Goal: Transaction & Acquisition: Purchase product/service

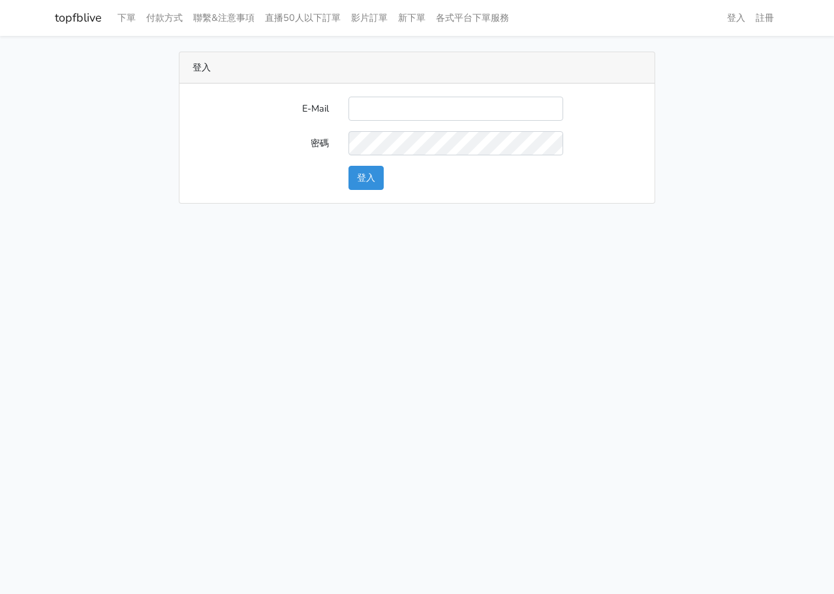
type input "L123572232@gmail.com"
click at [381, 172] on button "登入" at bounding box center [366, 178] width 35 height 24
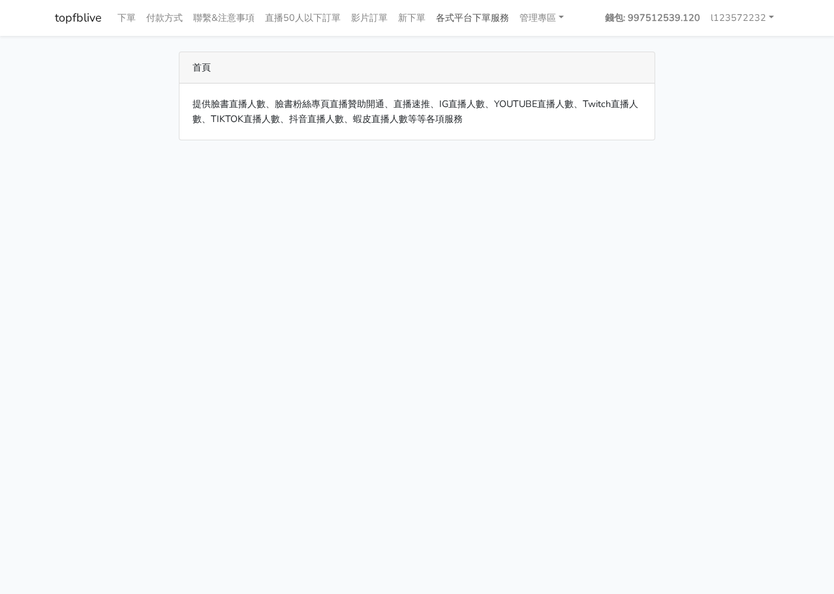
click at [497, 13] on link "各式平台下單服務" at bounding box center [473, 17] width 84 height 25
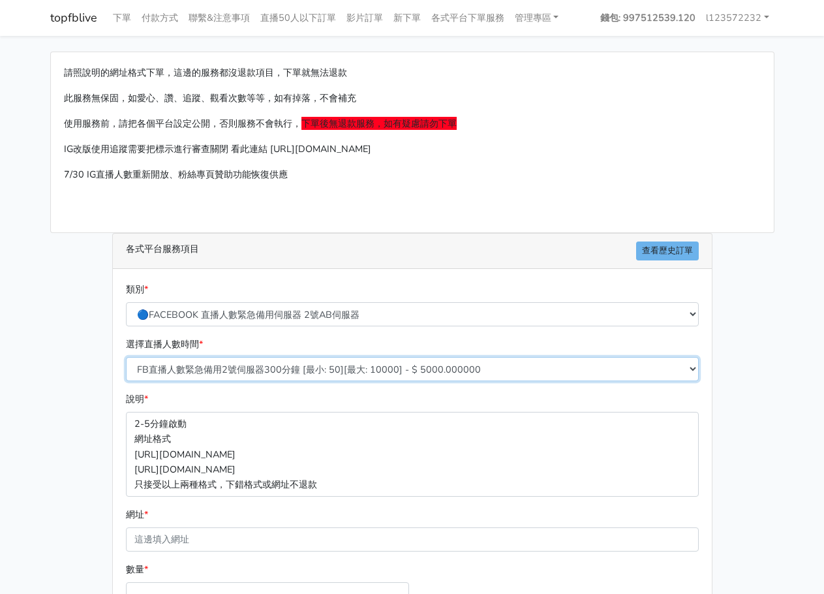
click at [317, 363] on select "FB直播人數緊急備用2號伺服器300分鐘 [最小: 50][最大: 10000] - $ 5000.000000 FB直播人數緊急備用2號伺服器60分鐘 [最…" at bounding box center [412, 369] width 573 height 24
select select "575"
click at [126, 357] on select "FB直播人數緊急備用2號伺服器300分鐘 [最小: 50][最大: 10000] - $ 5000.000000 FB直播人數緊急備用2號伺服器60分鐘 [最…" at bounding box center [412, 369] width 573 height 24
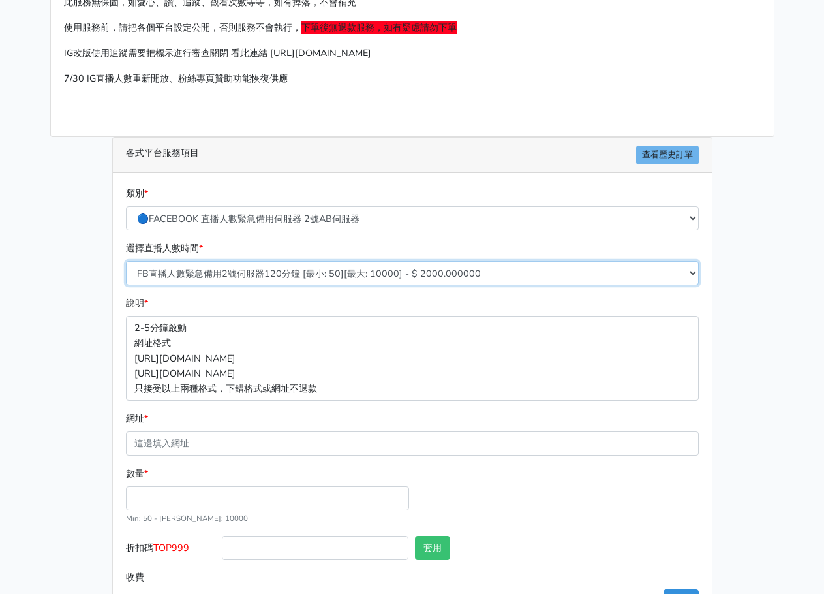
scroll to position [145, 0]
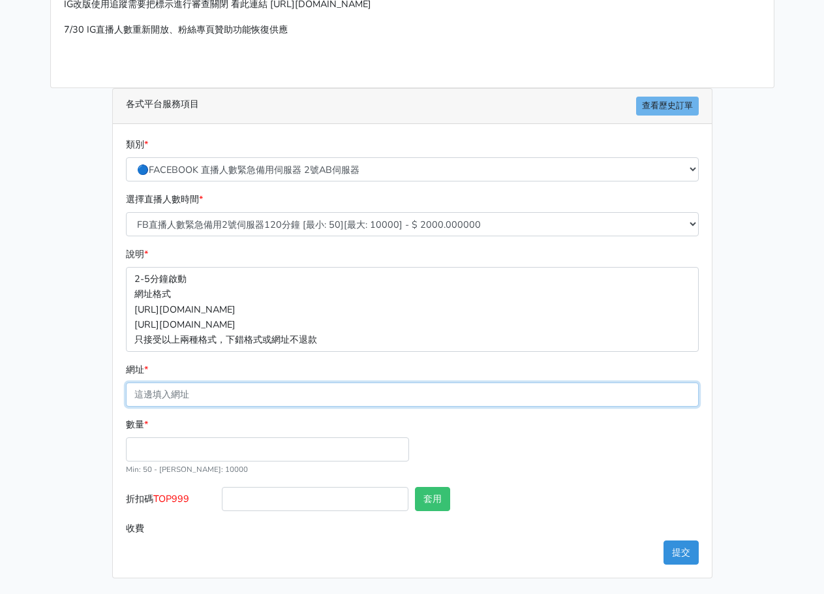
click at [338, 396] on input "網址 *" at bounding box center [412, 395] width 573 height 24
paste input "[URL][DOMAIN_NAME]"
type input "https://www.facebook.com/jjan2599/videos/2169997630141274"
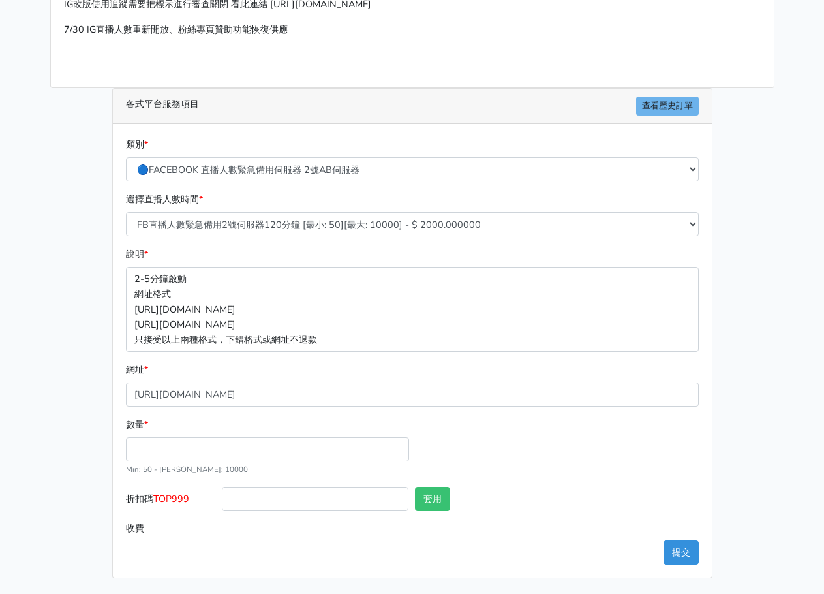
click at [362, 436] on div "數量 * Min: 50 - Max: 10000" at bounding box center [268, 446] width 290 height 59
click at [341, 445] on input "數量 *" at bounding box center [267, 449] width 283 height 24
type input "50"
type input "100.000"
click at [669, 554] on button "提交" at bounding box center [681, 552] width 35 height 24
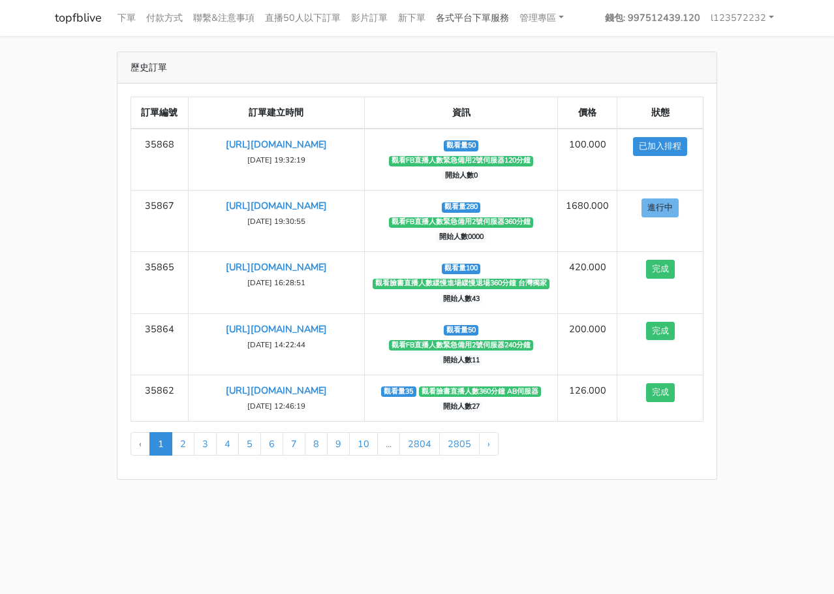
click at [514, 10] on link "各式平台下單服務" at bounding box center [473, 17] width 84 height 25
click at [540, 19] on link "管理專區" at bounding box center [541, 17] width 55 height 25
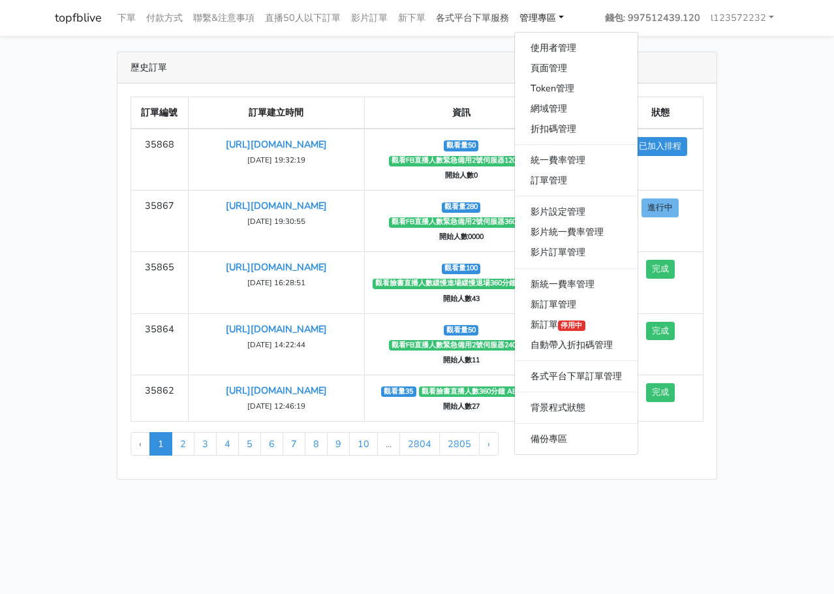
click at [461, 10] on link "各式平台下單服務" at bounding box center [473, 17] width 84 height 25
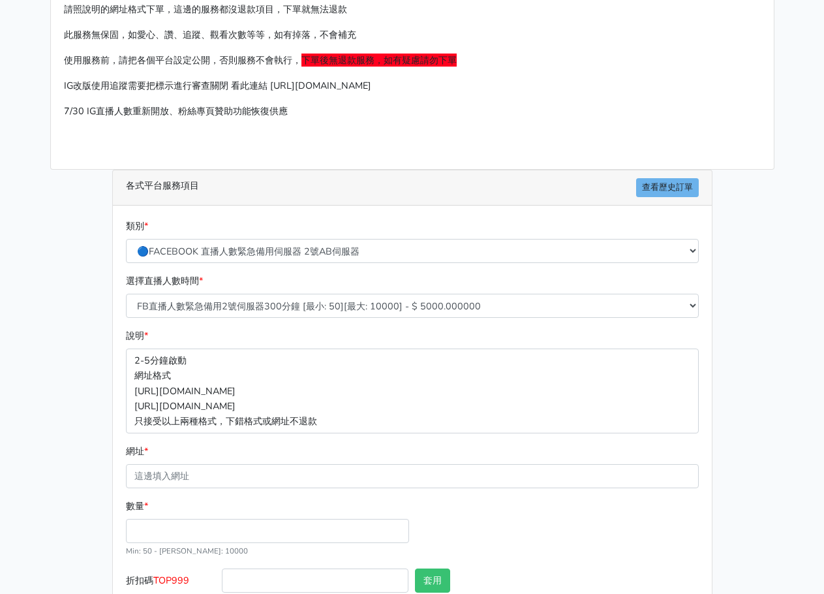
scroll to position [131, 0]
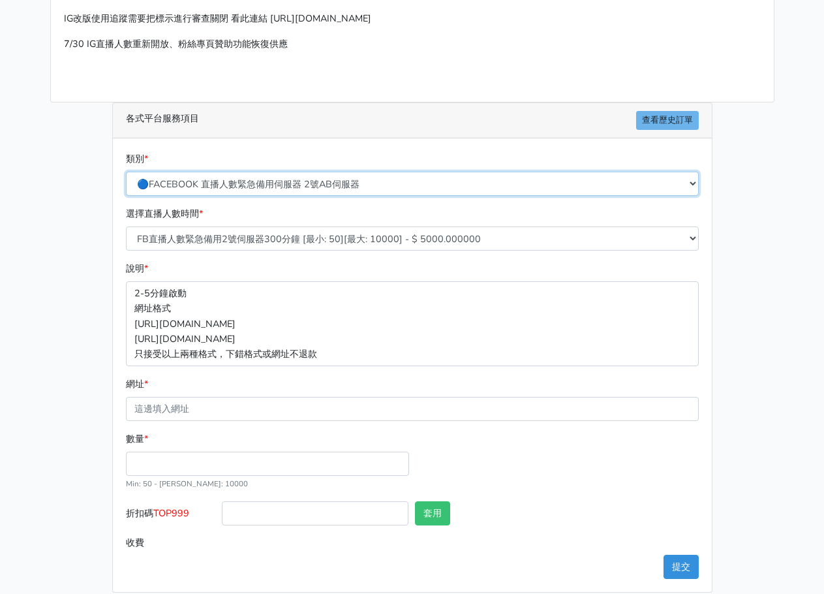
click at [426, 189] on select "🔵FACEBOOK 直播人數緊急備用伺服器 2號AB伺服器 🔵FACEBOOK 網軍專用貼文留言 安全保密 🔵9/30 FACEBOOK 直播人數緩慢進場緩慢…" at bounding box center [412, 184] width 573 height 24
select select "🔵FACEBOOK 直播人數 AB伺服器"
click at [126, 172] on select "🔵FACEBOOK 直播人數緊急備用伺服器 2號AB伺服器 🔵FACEBOOK 網軍專用貼文留言 安全保密 🔵9/30 FACEBOOK 直播人數緩慢進場緩慢…" at bounding box center [412, 184] width 573 height 24
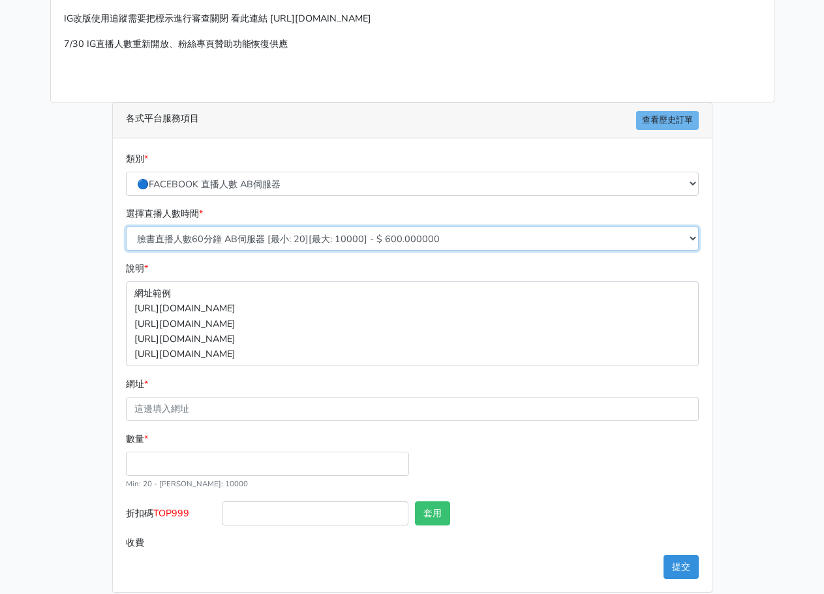
click at [359, 245] on select "臉書直播人數60分鐘 AB伺服器 [最小: 20][最大: 10000] - $ 600.000000 臉書直播人數90分鐘 AB伺服器 [最小: 20][最…" at bounding box center [412, 239] width 573 height 24
select select "613"
click at [126, 227] on select "臉書直播人數60分鐘 AB伺服器 [最小: 20][最大: 10000] - $ 600.000000 臉書直播人數90分鐘 AB伺服器 [最小: 20][最…" at bounding box center [412, 239] width 573 height 24
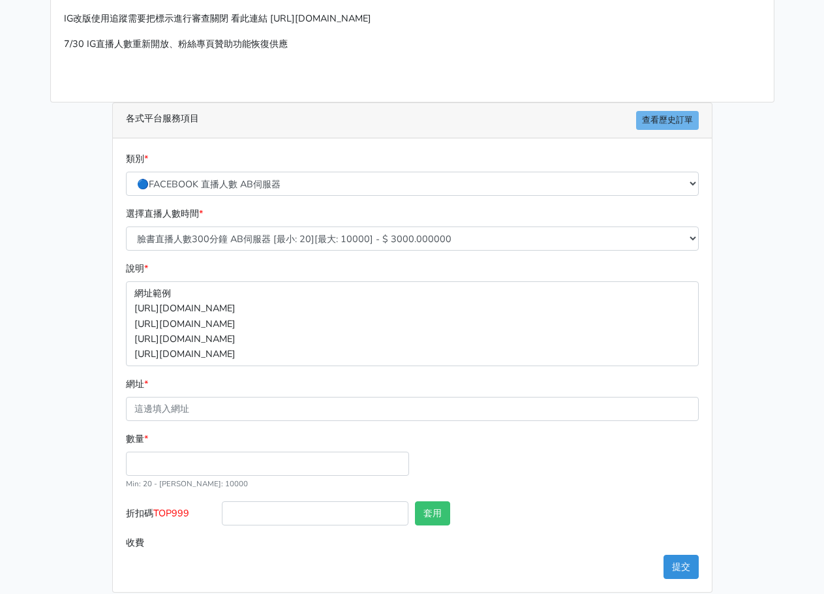
click at [292, 394] on div "網址 *" at bounding box center [412, 399] width 573 height 44
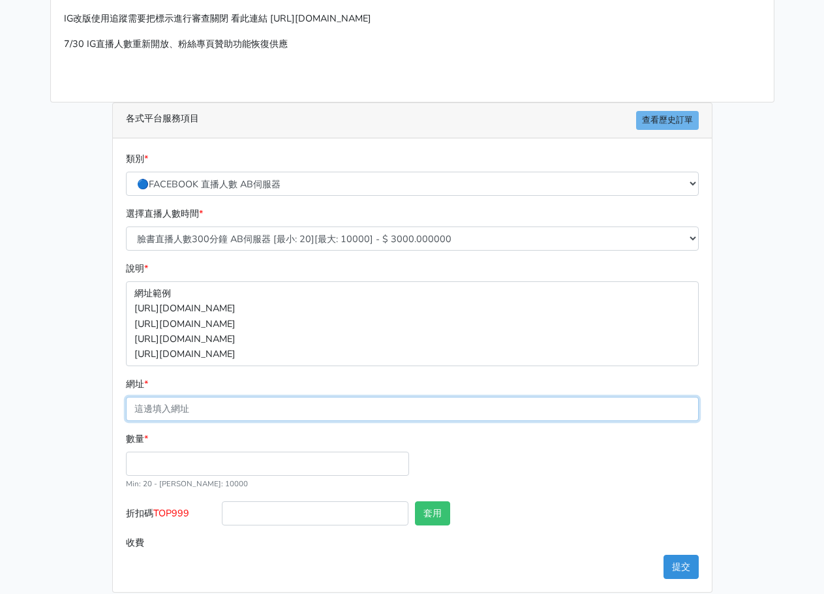
click at [289, 404] on input "網址 *" at bounding box center [412, 409] width 573 height 24
paste input "[URL][DOMAIN_NAME]"
type input "[URL][DOMAIN_NAME]"
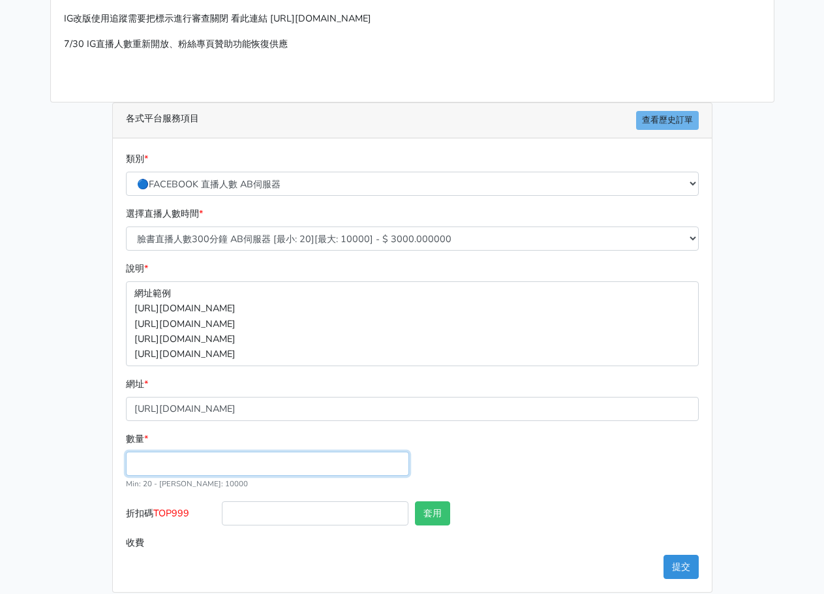
click at [360, 452] on input "數量 *" at bounding box center [267, 464] width 283 height 24
type input "35"
type input "105.000"
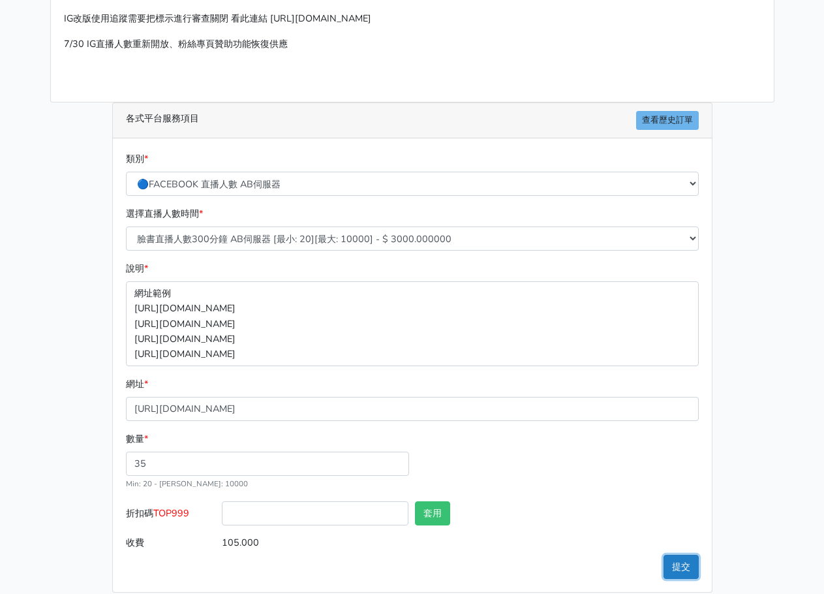
click at [674, 564] on button "提交" at bounding box center [681, 567] width 35 height 24
